Goal: Complete application form

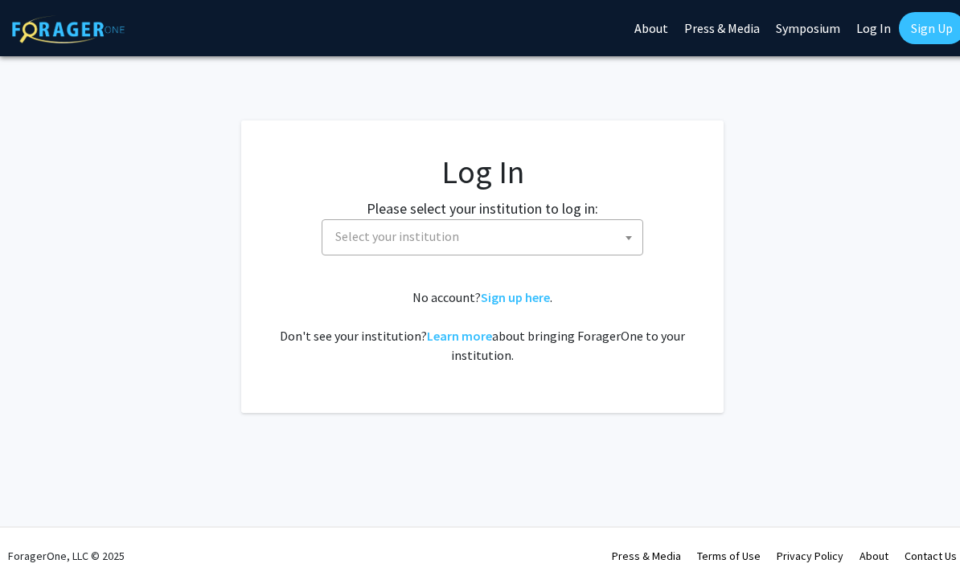
click at [350, 239] on span "Select your institution" at bounding box center [397, 236] width 124 height 16
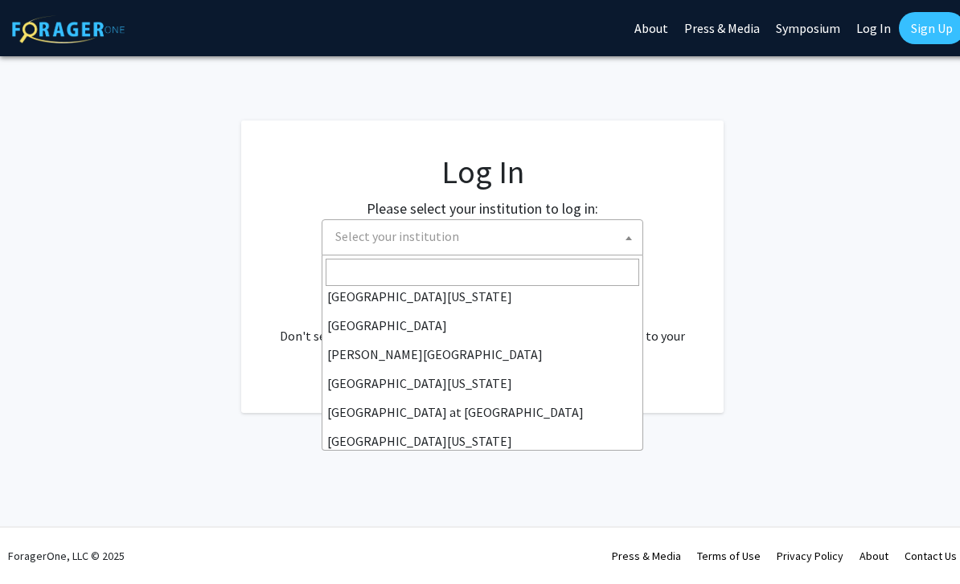
scroll to position [440, 0]
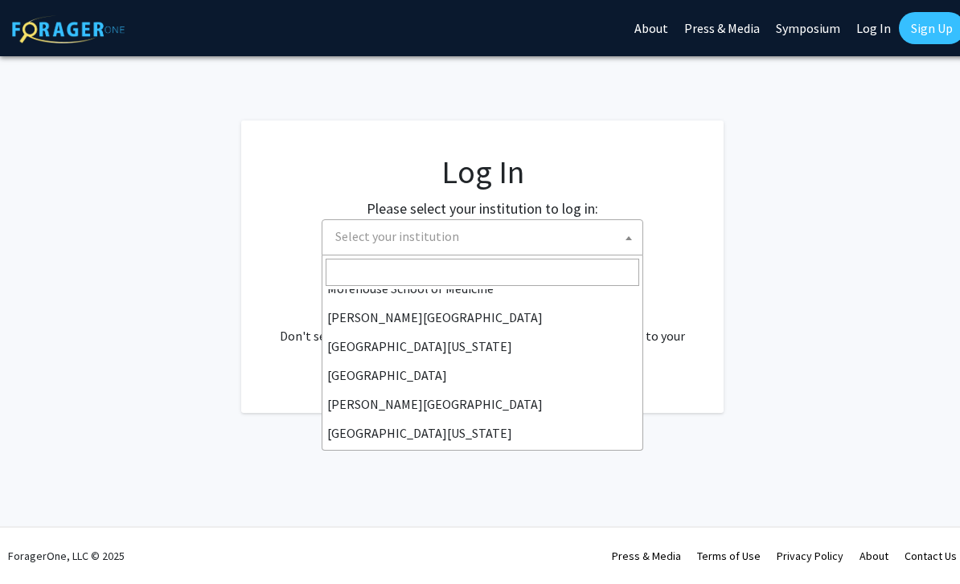
select select "22"
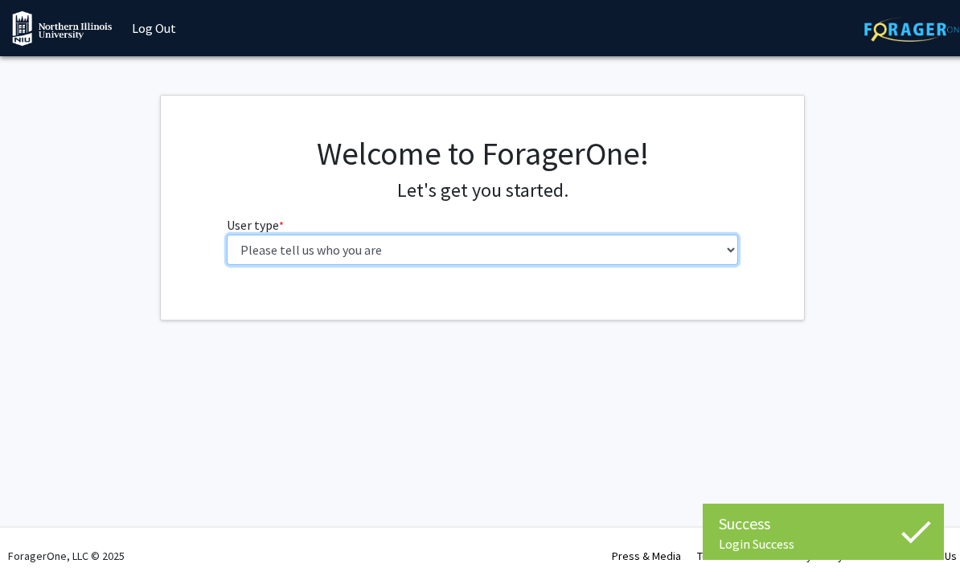
click at [399, 251] on select "Please tell us who you are Undergraduate Student Master's Student Doctoral Cand…" at bounding box center [483, 250] width 512 height 31
select select "1: undergrad"
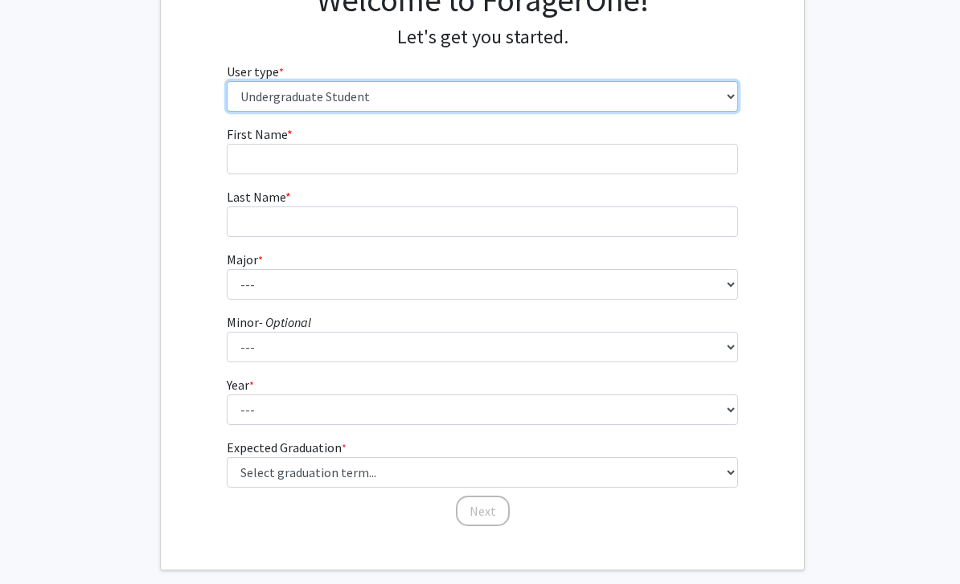
scroll to position [154, 0]
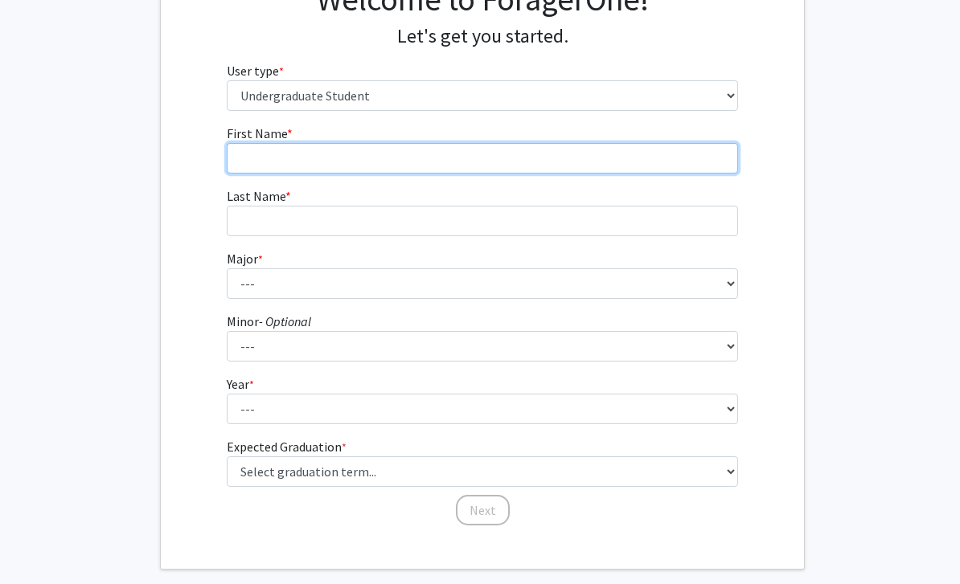
click at [274, 165] on input "First Name * required" at bounding box center [483, 158] width 512 height 31
type input "Fredina"
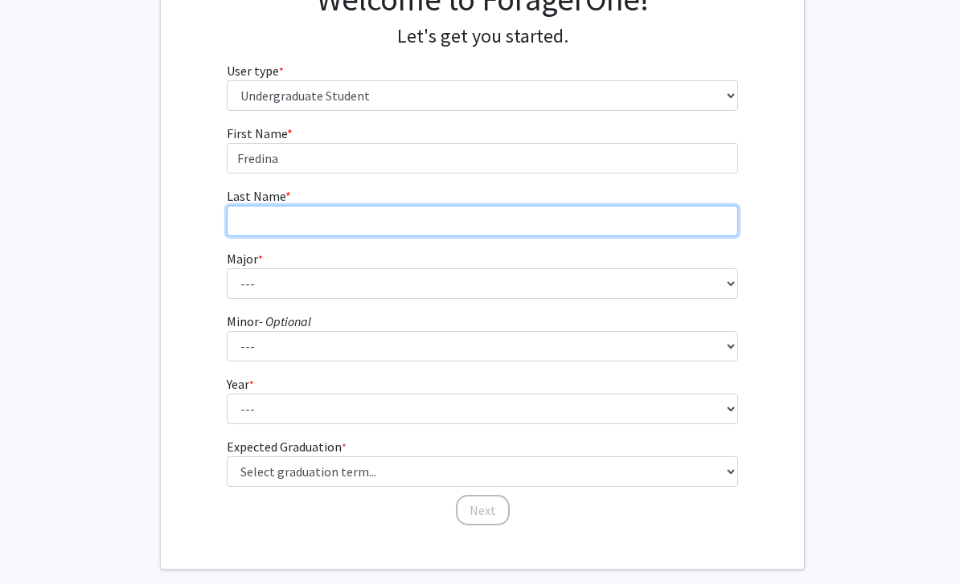
click at [267, 219] on input "Last Name * required" at bounding box center [483, 221] width 512 height 31
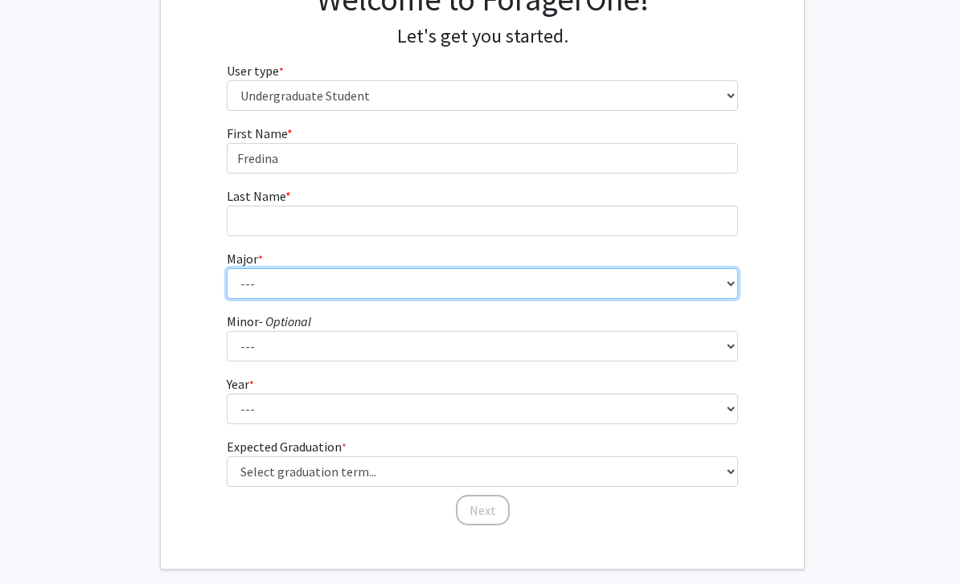
click at [398, 287] on select "--- Accountancy Actuarial Science Anthropology Art Art and Design Education Art…" at bounding box center [483, 283] width 512 height 31
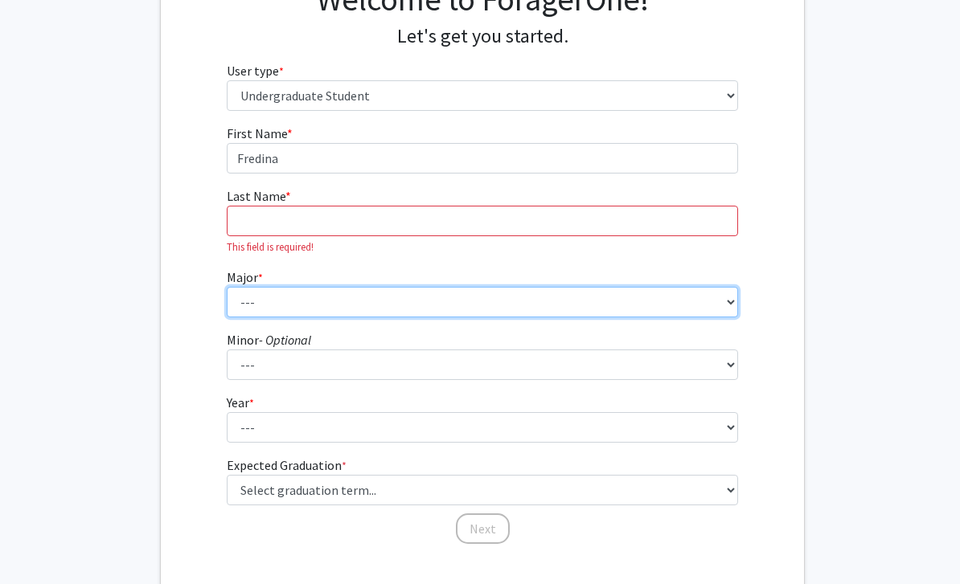
scroll to position [181, 2]
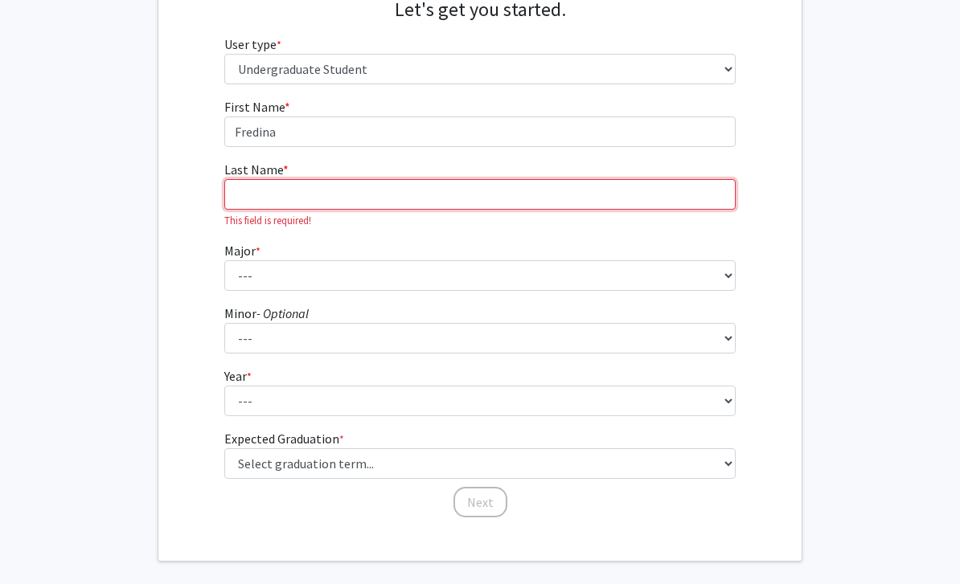
click at [273, 203] on input "Last Name * required" at bounding box center [480, 194] width 512 height 31
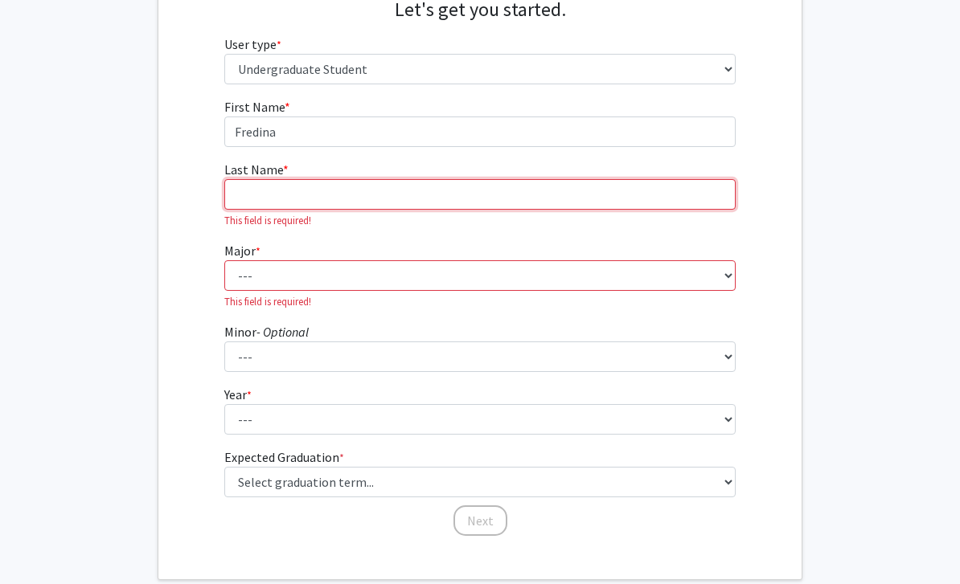
type input "Amoh"
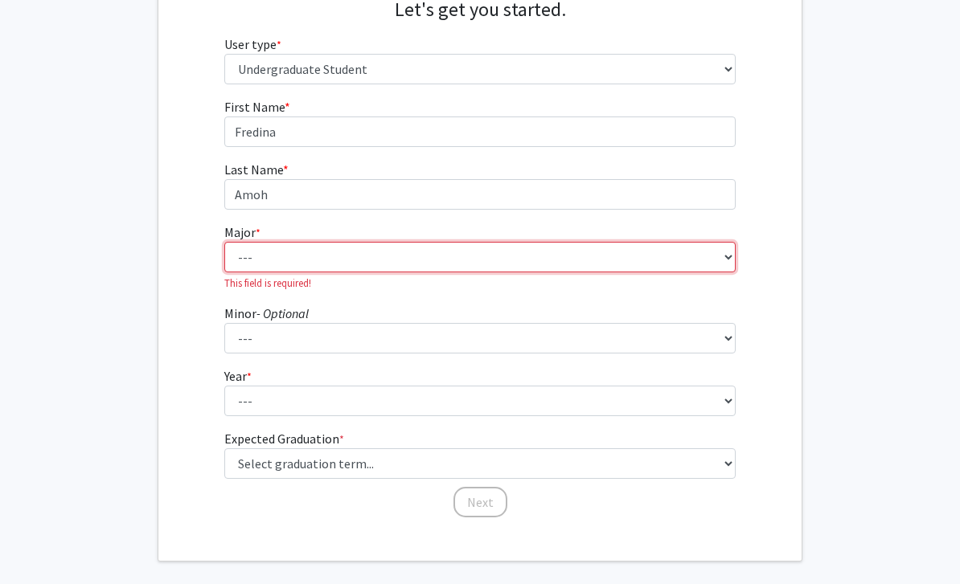
click at [321, 251] on select "--- Accountancy Actuarial Science Anthropology Art Art and Design Education Art…" at bounding box center [480, 257] width 512 height 31
select select "8: 1711"
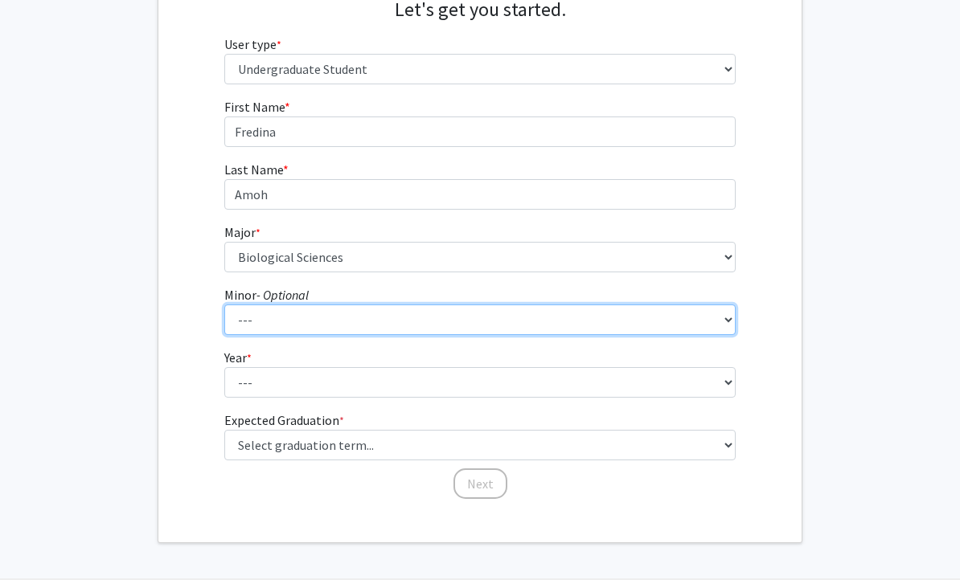
click at [360, 316] on select "--- Actuarial Science Addiction Studies Anthropology Art Art History and Visual…" at bounding box center [480, 320] width 512 height 31
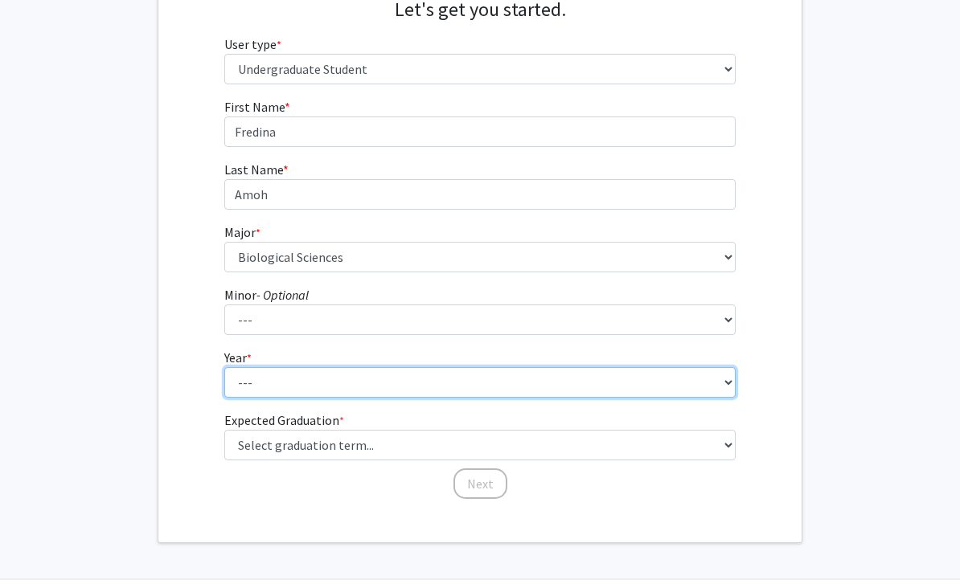
click at [407, 387] on select "--- First-year Sophomore Junior Senior Postbaccalaureate Certificate" at bounding box center [480, 382] width 512 height 31
select select "1: first-year"
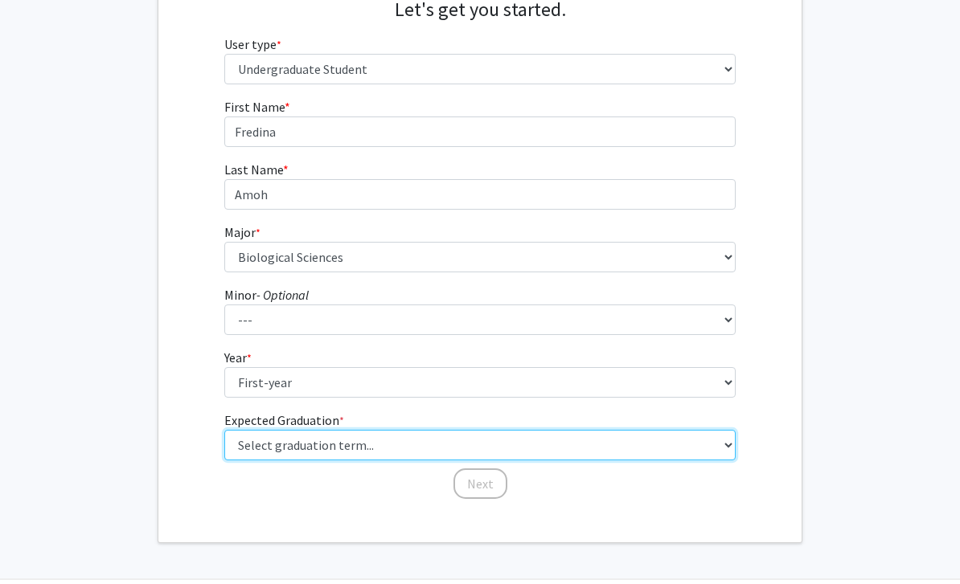
click at [383, 433] on select "Select graduation term... Spring 2025 Summer 2025 Fall 2025 Winter 2025 Spring …" at bounding box center [480, 445] width 512 height 31
select select "20: winter_2029"
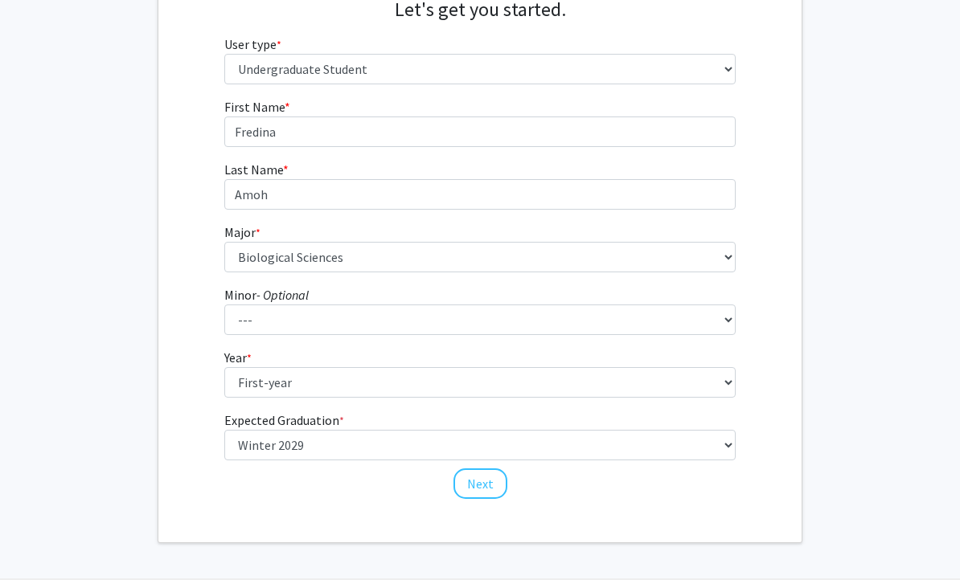
click at [469, 474] on button "Next" at bounding box center [480, 484] width 54 height 31
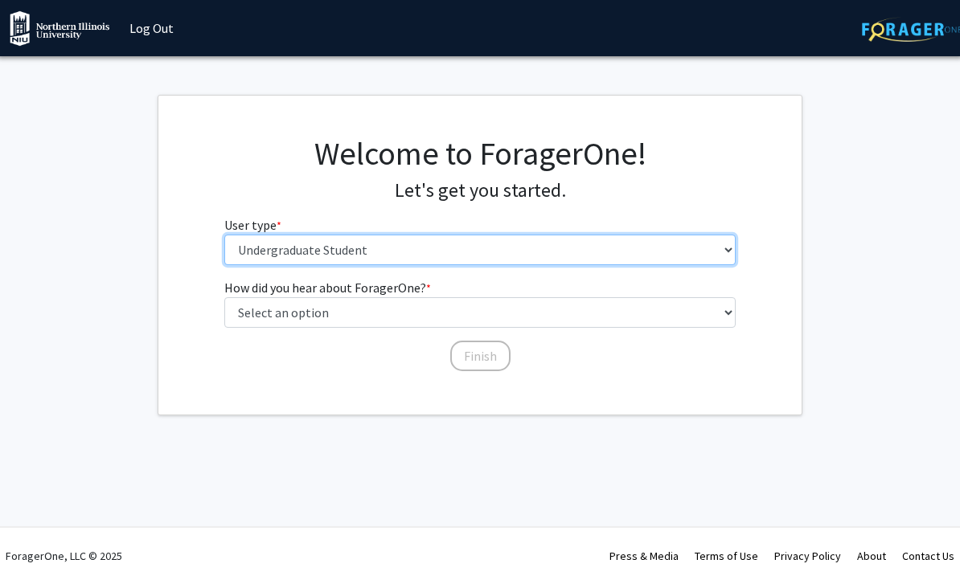
click at [338, 235] on select "Please tell us who you are Undergraduate Student Master's Student Doctoral Cand…" at bounding box center [480, 250] width 512 height 31
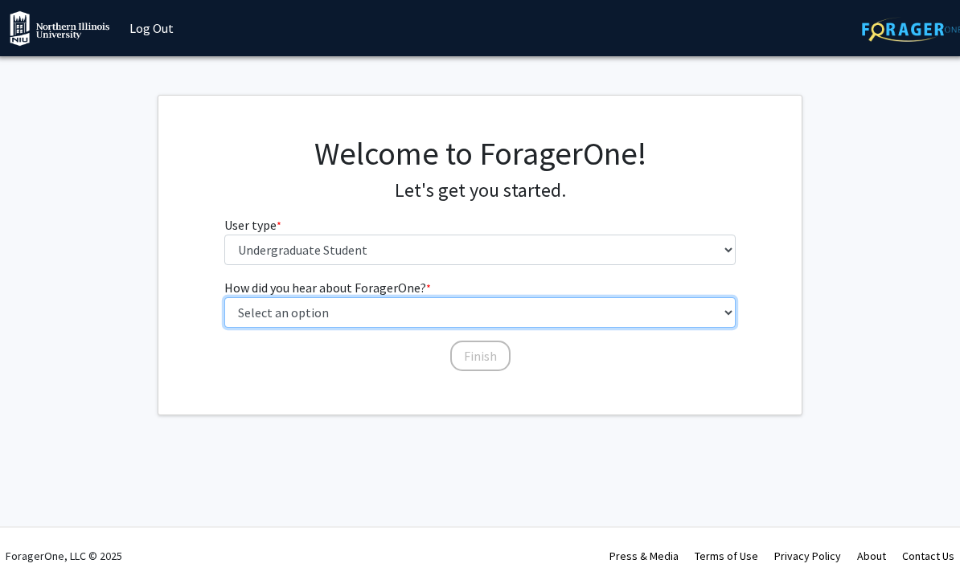
click at [358, 309] on select "Select an option Peer/student recommendation Faculty/staff recommendation Unive…" at bounding box center [480, 312] width 512 height 31
select select "3: university_website"
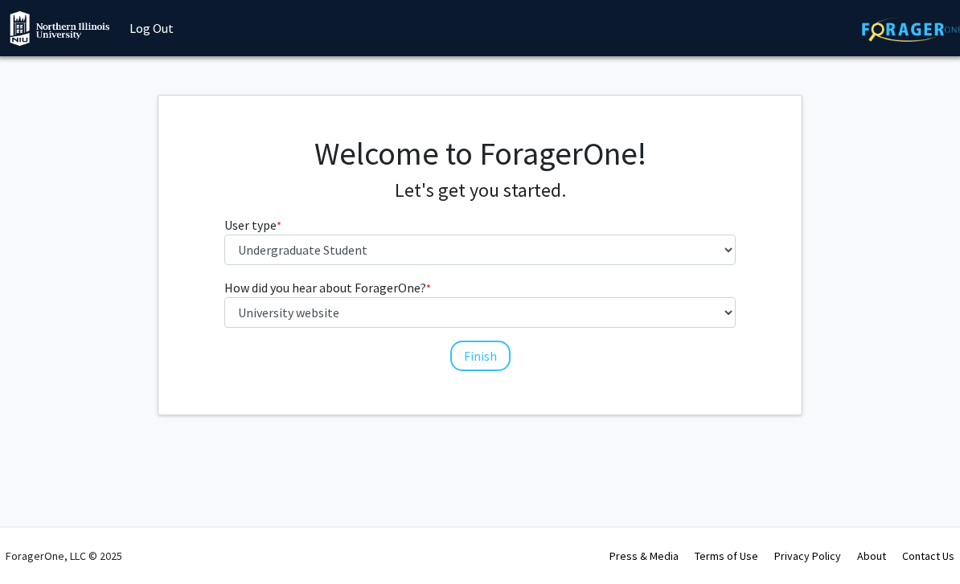
click at [473, 358] on button "Finish" at bounding box center [480, 356] width 60 height 31
